Goal: Task Accomplishment & Management: Manage account settings

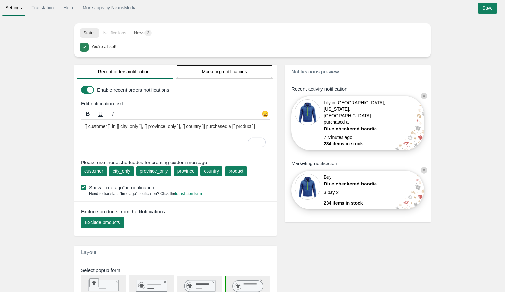
click at [227, 71] on link "Marketing notifications" at bounding box center [224, 72] width 96 height 14
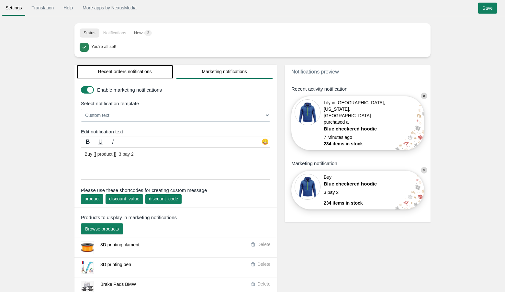
click at [143, 73] on link "Recent orders notifications" at bounding box center [125, 72] width 96 height 14
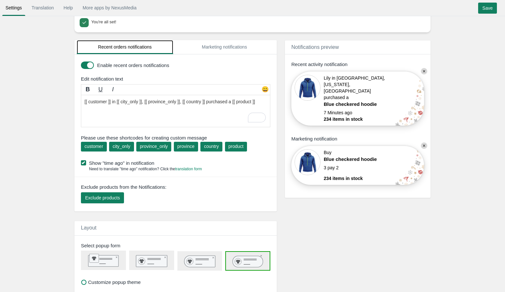
scroll to position [28, 0]
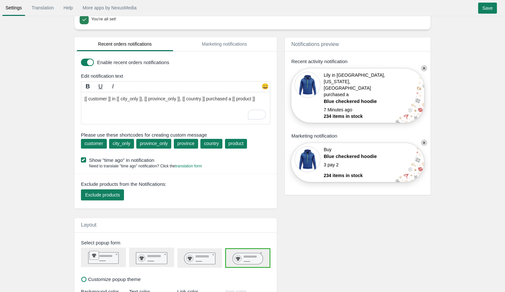
click at [224, 52] on div "Enable recent orders notifications Edit notification text [PERSON_NAME] 😀 custo…" at bounding box center [175, 127] width 202 height 152
click at [224, 43] on link "Marketing notifications" at bounding box center [224, 44] width 96 height 14
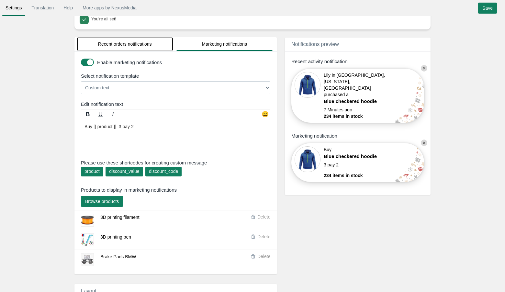
click at [152, 46] on link "Recent orders notifications" at bounding box center [125, 44] width 96 height 14
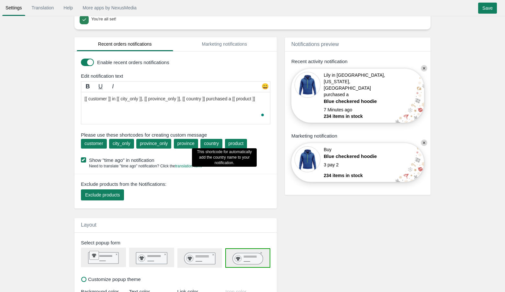
click at [216, 145] on div "country" at bounding box center [211, 143] width 15 height 6
type textarea "[[ customer ]] in [[ city_only ]], [[ province_only ]], [[ country ]] purchased…"
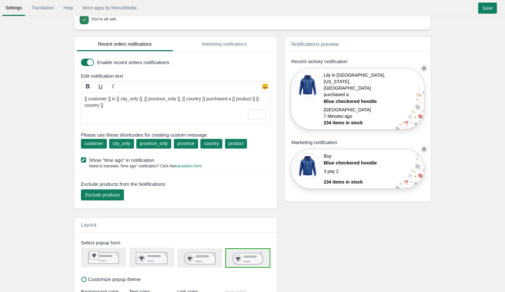
drag, startPoint x: 88, startPoint y: 103, endPoint x: 133, endPoint y: 102, distance: 45.0
click at [135, 103] on textarea "[[ customer ]] in [[ city_only ]], [[ province_only ]], [[ country ]] purchased…" at bounding box center [175, 108] width 189 height 32
click at [246, 40] on link "Marketing notifications" at bounding box center [224, 44] width 96 height 14
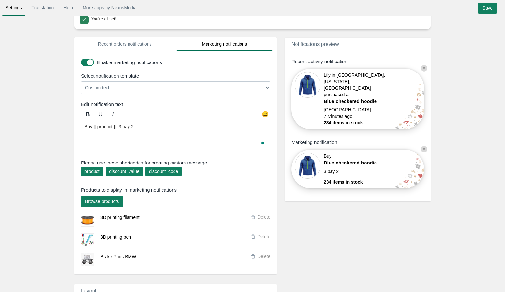
click at [205, 127] on textarea "Buy [[ product ]] 3 pay 2" at bounding box center [175, 136] width 189 height 32
paste textarea "[[ country ]]"
type textarea "Buy [[ product ]] 3 pay 2 [[ country ]]"
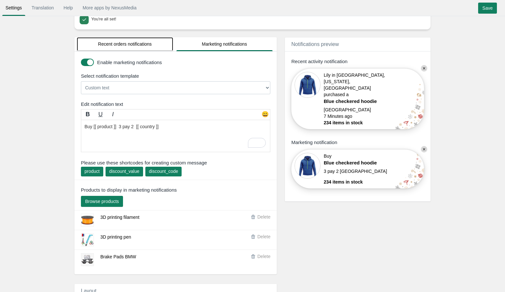
click at [145, 44] on link "Recent orders notifications" at bounding box center [125, 44] width 96 height 14
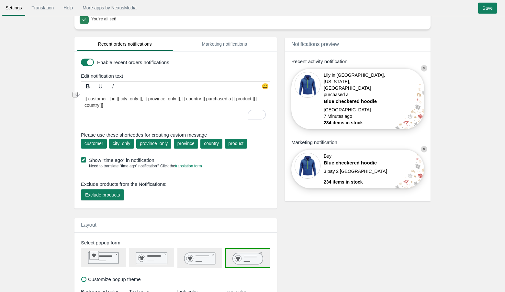
drag, startPoint x: 140, startPoint y: 106, endPoint x: 87, endPoint y: 105, distance: 52.1
click at [149, 109] on textarea "[[ customer ]] in [[ city_only ]], [[ province_only ]], [[ country ]] purchased…" at bounding box center [175, 108] width 189 height 32
click at [143, 107] on textarea "[[ customer ]] in [[ city_only ]], [[ province_only ]], [[ country ]] purchased…" at bounding box center [175, 108] width 189 height 32
paste textarea "[[ country ]]"
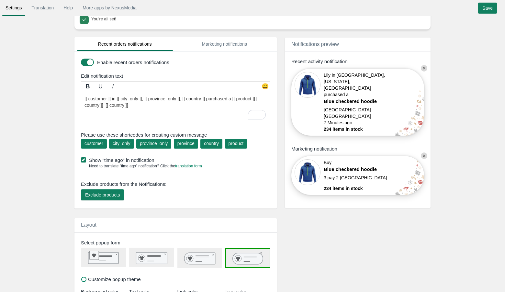
click at [134, 106] on textarea "[[ customer ]] in [[ city_only ]], [[ province_only ]], [[ country ]] purchased…" at bounding box center [175, 108] width 189 height 32
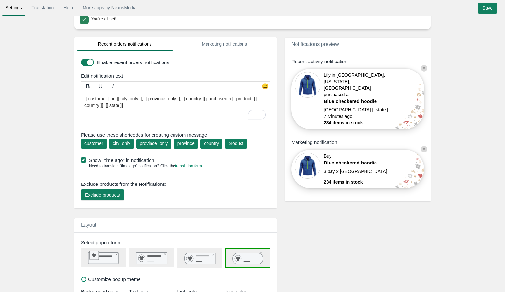
click at [155, 125] on div "[PERSON_NAME] 😀 [[ customer ]] in [[ city_only ]], [[ province_only ]], [[ coun…" at bounding box center [175, 103] width 189 height 45
drag, startPoint x: 115, startPoint y: 106, endPoint x: 193, endPoint y: 103, distance: 77.7
click at [193, 105] on textarea "[[ customer ]] in [[ city_only ]], [[ province_only ]], [[ country ]] purchased…" at bounding box center [175, 108] width 189 height 32
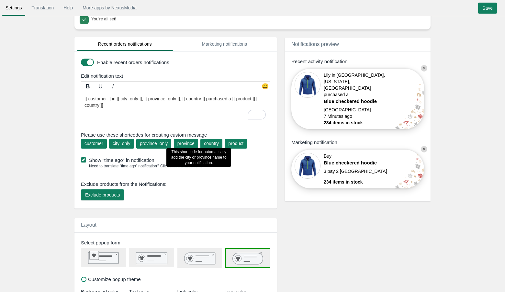
click at [193, 142] on div "province" at bounding box center [185, 143] width 17 height 6
type textarea "[[ customer ]] in [[ city_only ]], [[ province_only ]], [[ country ]] purchased…"
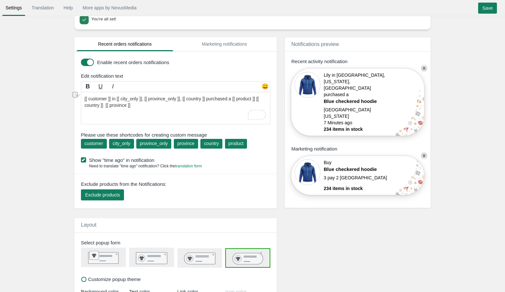
drag, startPoint x: 152, startPoint y: 106, endPoint x: 93, endPoint y: 105, distance: 58.9
click at [92, 105] on textarea "[[ customer ]] in [[ city_only ]], [[ province_only ]], [[ country ]] purchased…" at bounding box center [175, 108] width 189 height 32
click at [89, 114] on textarea "[[ customer ]] in [[ city_only ]], [[ province_only ]], [[ country ]] purchased…" at bounding box center [175, 108] width 189 height 32
drag, startPoint x: 88, startPoint y: 106, endPoint x: 160, endPoint y: 106, distance: 71.9
click at [160, 106] on textarea "[[ customer ]] in [[ city_only ]], [[ province_only ]], [[ country ]] purchased…" at bounding box center [175, 108] width 189 height 32
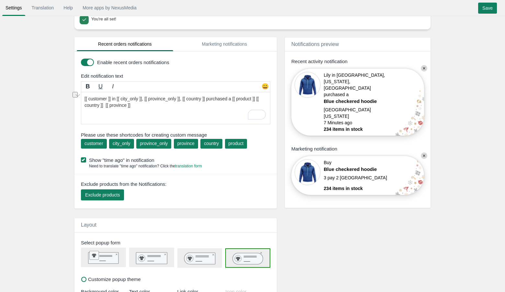
click at [121, 121] on textarea "[[ customer ]] in [[ city_only ]], [[ province_only ]], [[ country ]] purchased…" at bounding box center [175, 108] width 189 height 32
drag, startPoint x: 135, startPoint y: 72, endPoint x: 95, endPoint y: 72, distance: 39.8
click at [95, 72] on div "Enable recent orders notifications Edit notification text [PERSON_NAME] 😀 custo…" at bounding box center [175, 127] width 202 height 152
drag, startPoint x: 91, startPoint y: 76, endPoint x: 136, endPoint y: 75, distance: 45.0
click at [137, 76] on div "Edit notification text" at bounding box center [177, 76] width 202 height 7
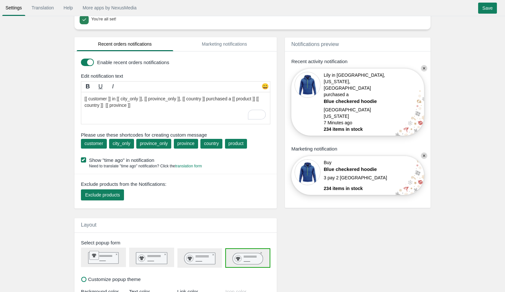
copy div "notification text"
click at [230, 44] on link "Marketing notifications" at bounding box center [224, 44] width 96 height 14
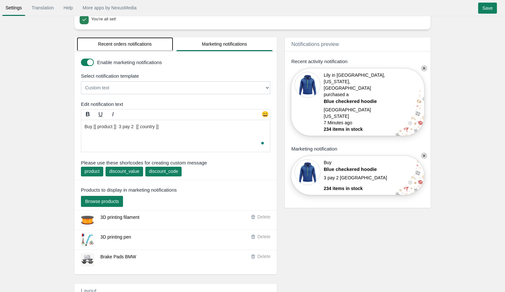
click at [129, 43] on link "Recent orders notifications" at bounding box center [125, 44] width 96 height 14
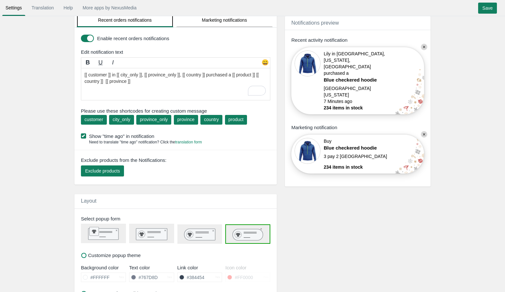
scroll to position [35, 0]
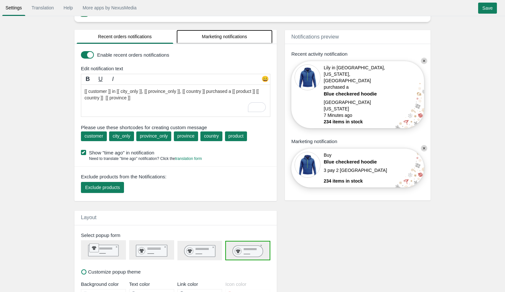
click at [210, 35] on link "Marketing notifications" at bounding box center [224, 37] width 96 height 14
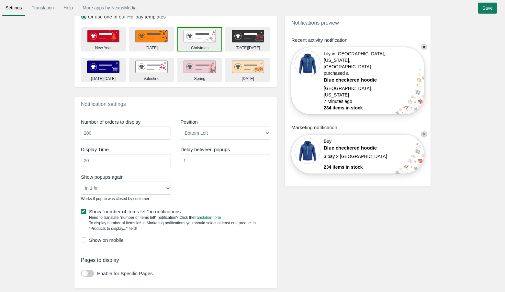
scroll to position [410, 0]
